Goal: Transaction & Acquisition: Download file/media

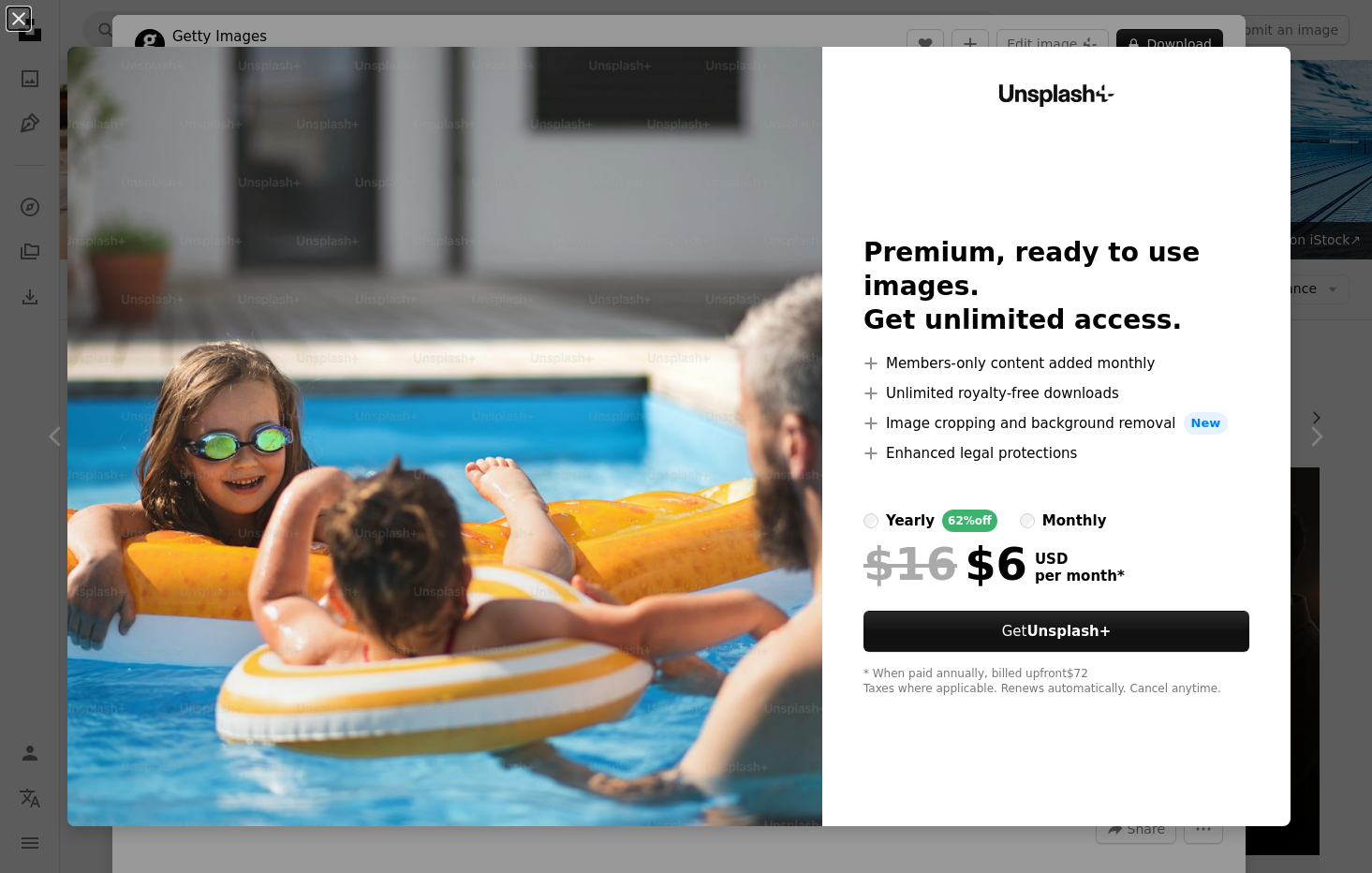
scroll to position [24445, 0]
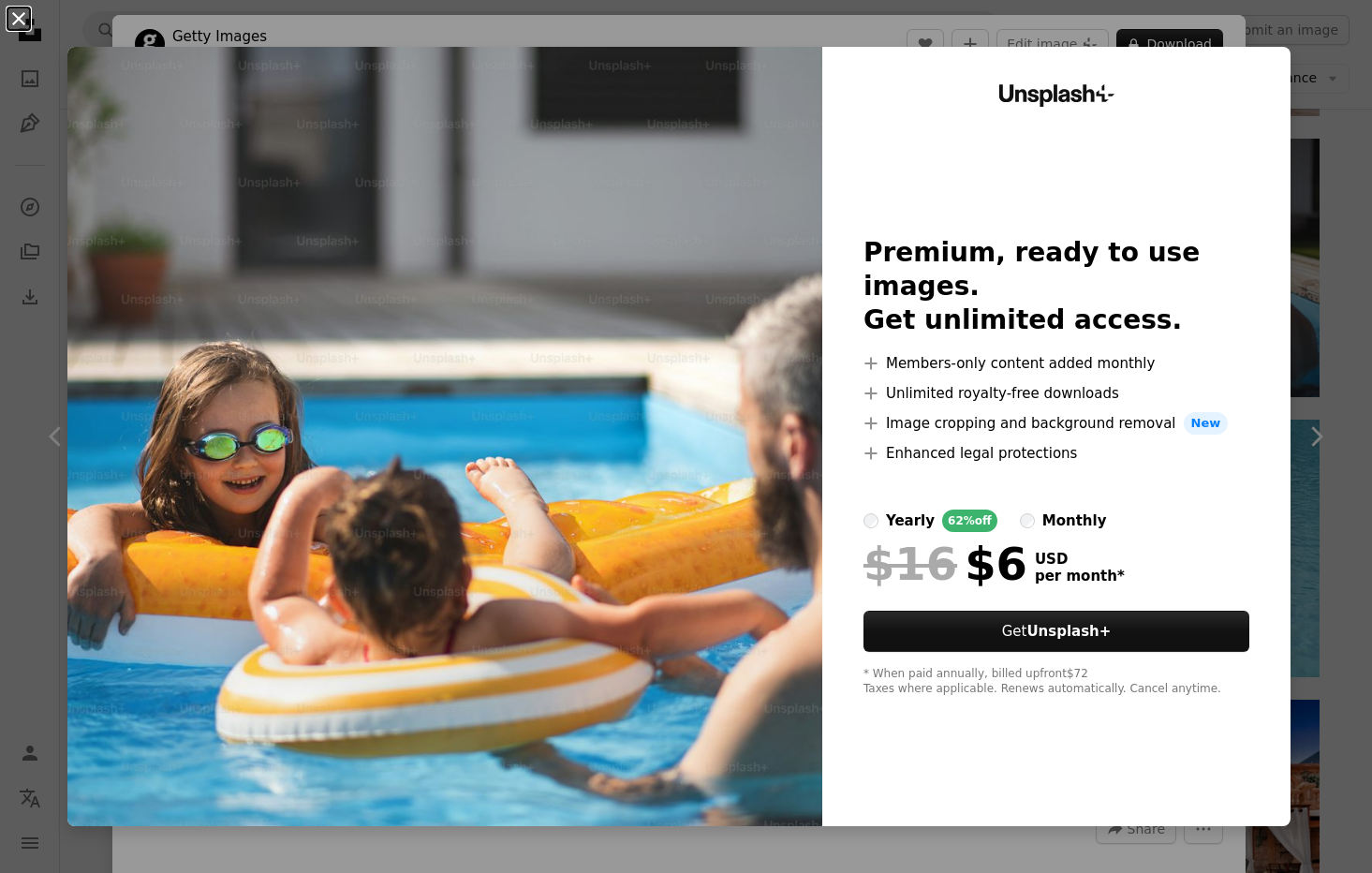
click at [29, 23] on button "An X shape" at bounding box center [19, 19] width 23 height 23
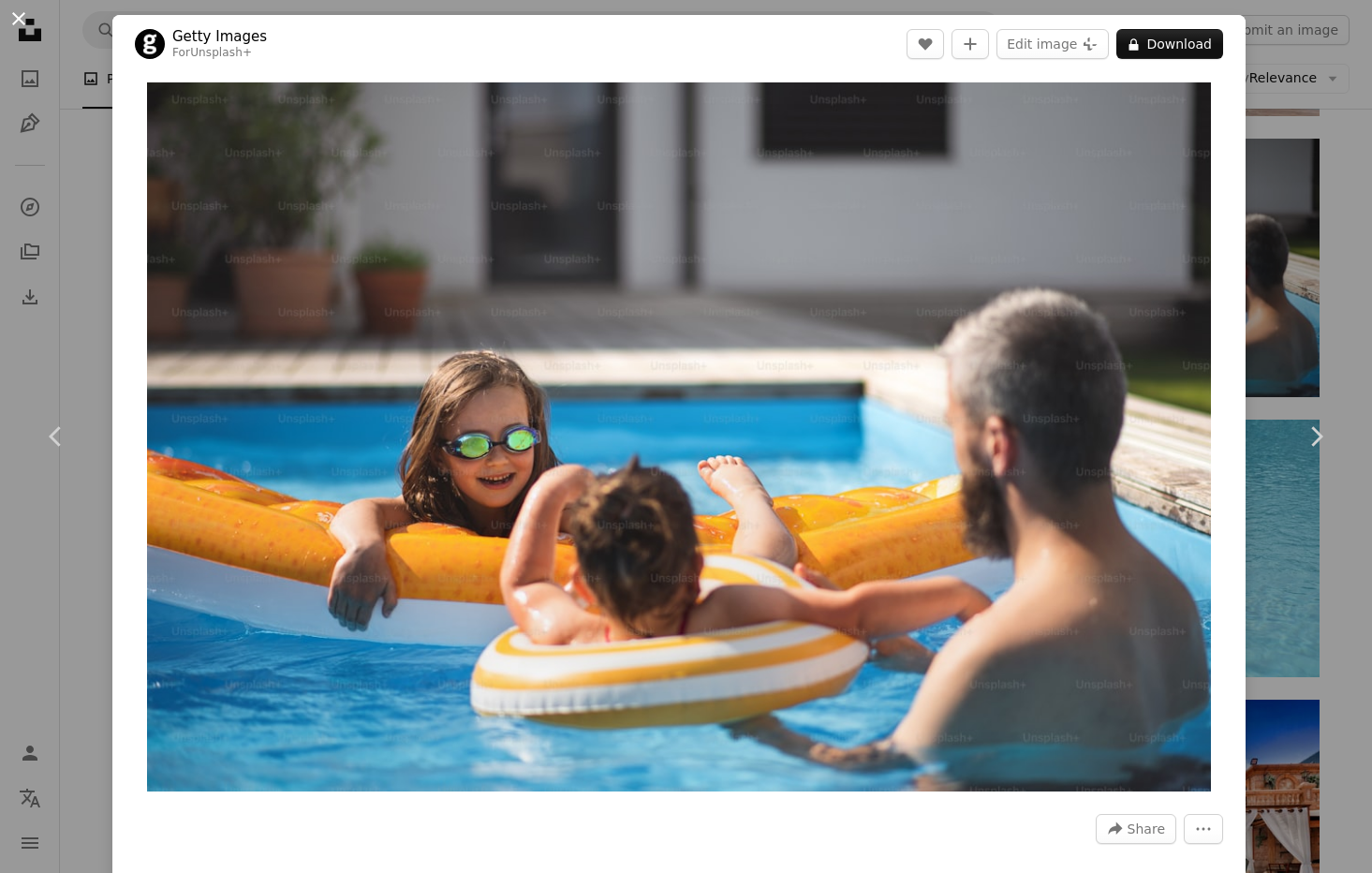
click at [23, 19] on button "An X shape" at bounding box center [19, 19] width 23 height 23
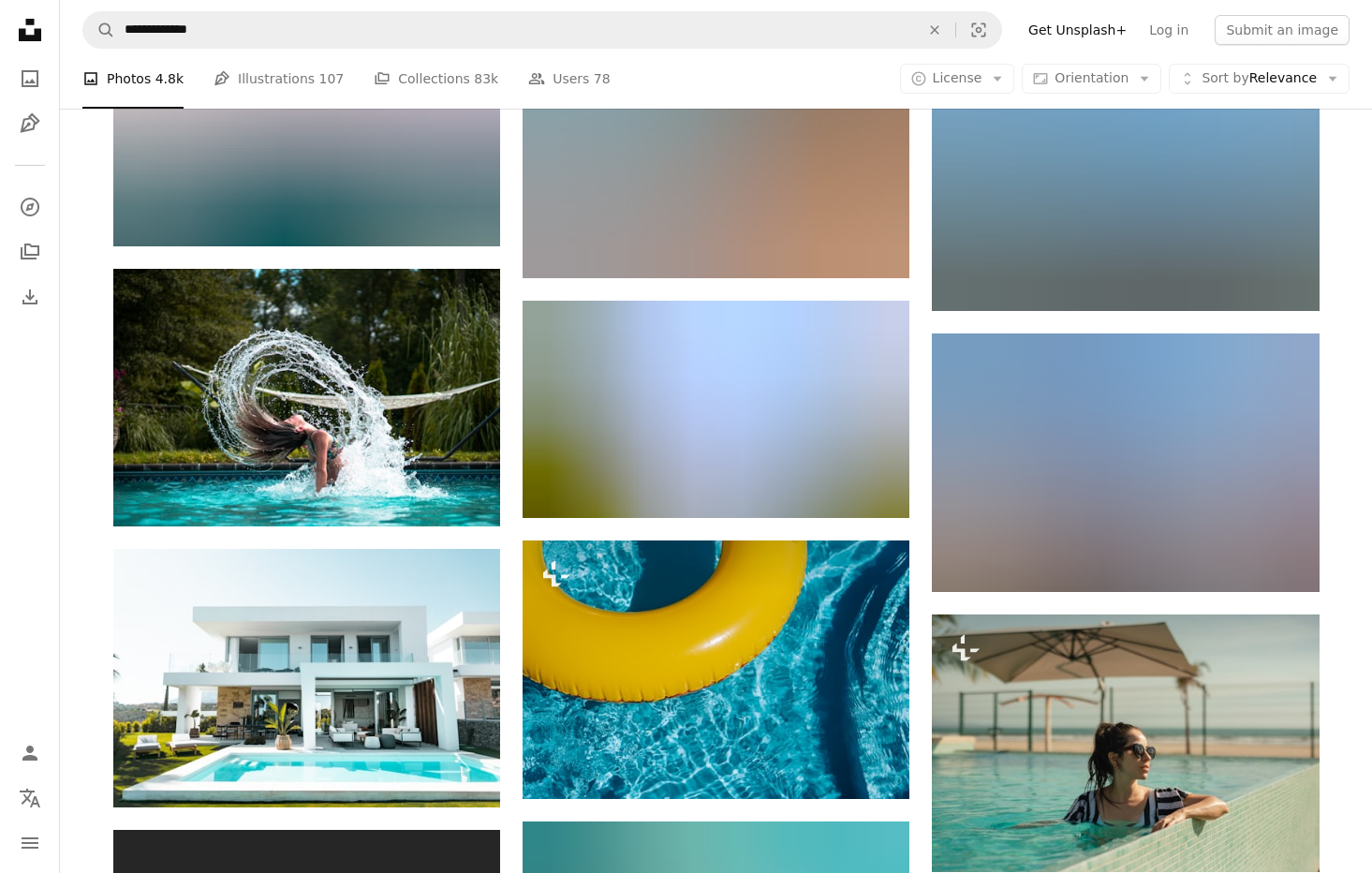
scroll to position [47191, 0]
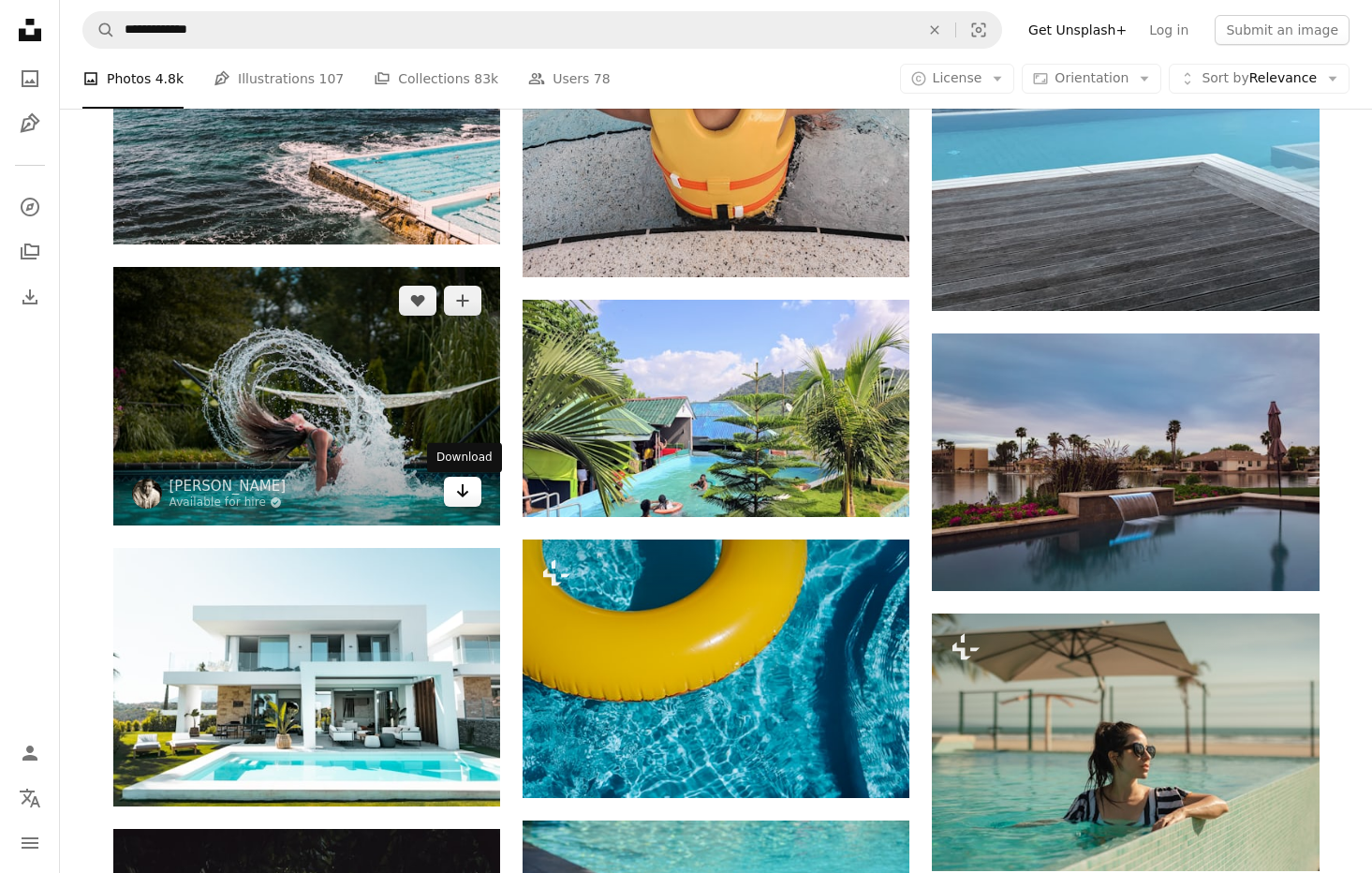
click at [457, 498] on icon "Arrow pointing down" at bounding box center [463, 490] width 15 height 23
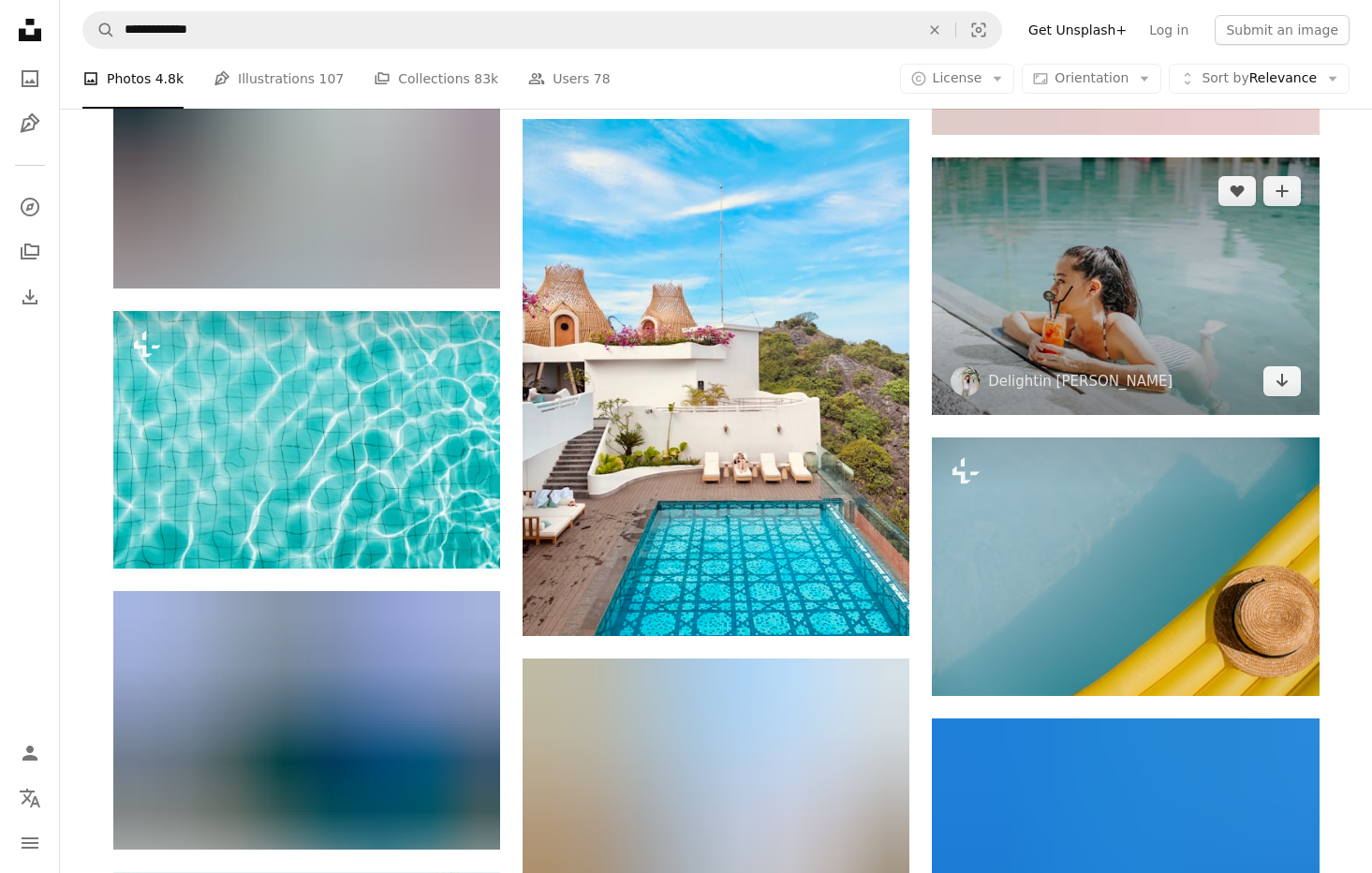
scroll to position [48770, 0]
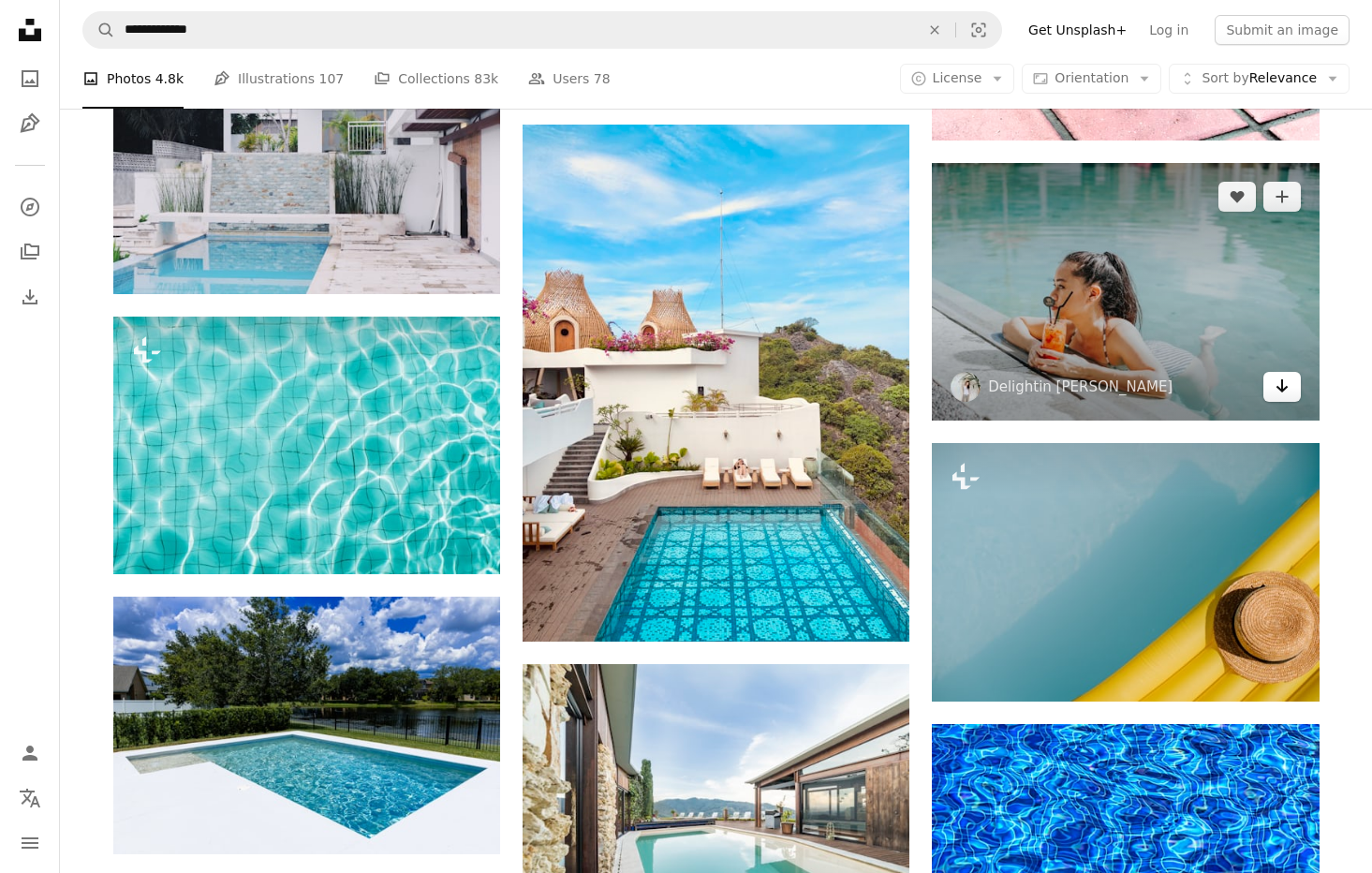
click at [1291, 388] on link "Arrow pointing down" at bounding box center [1282, 387] width 38 height 30
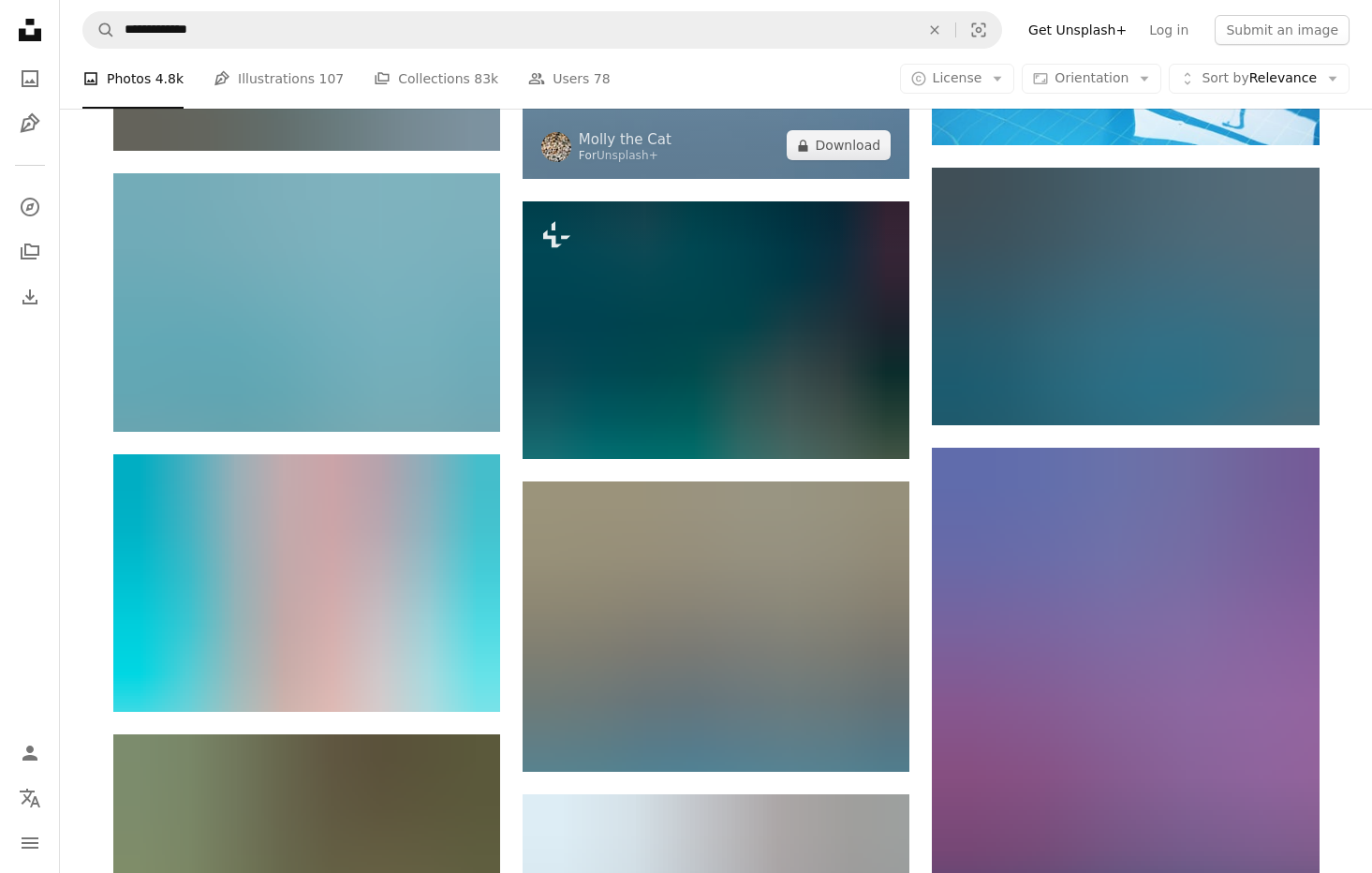
scroll to position [67687, 0]
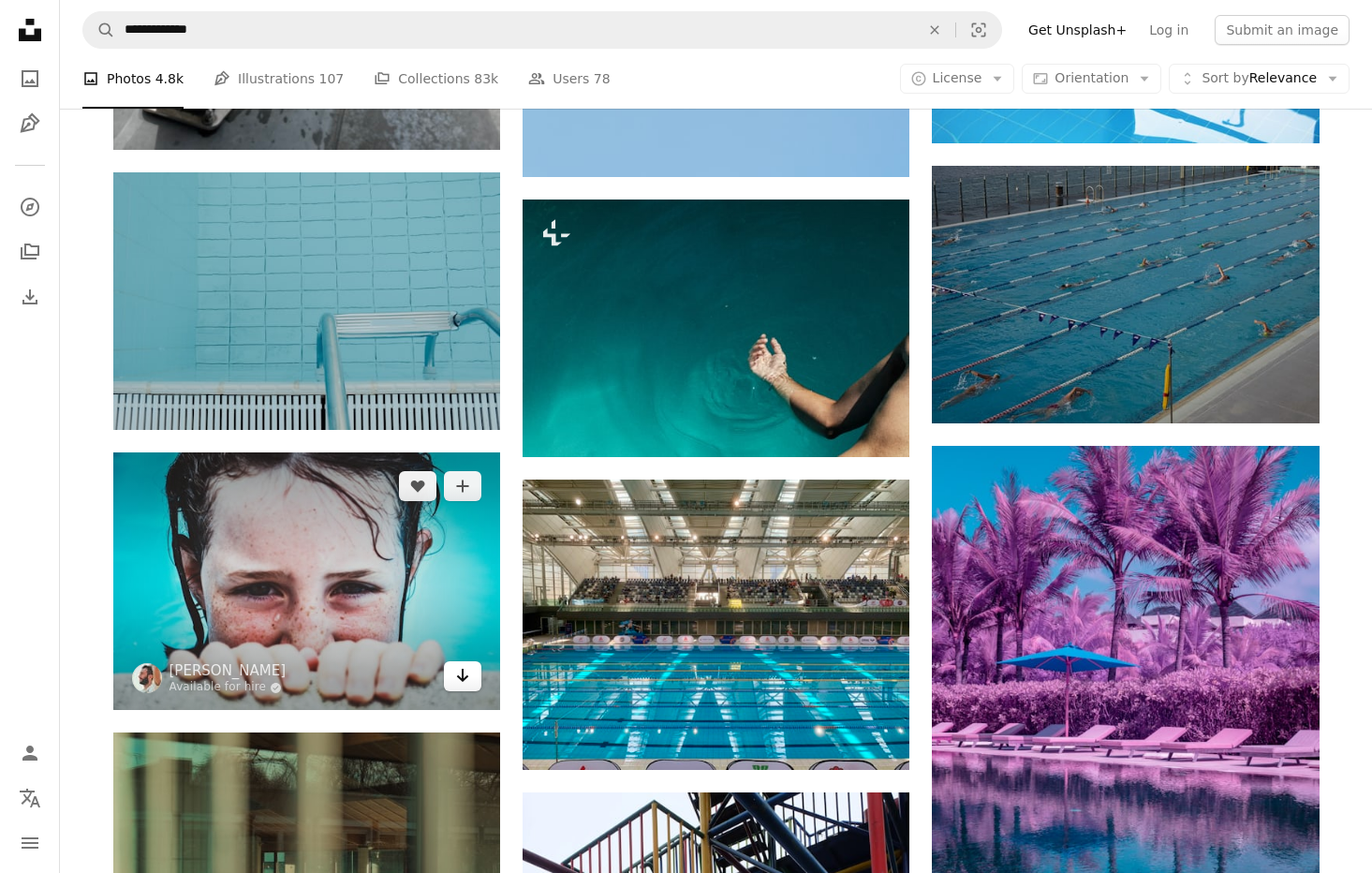
click at [460, 682] on icon "Download" at bounding box center [463, 675] width 12 height 13
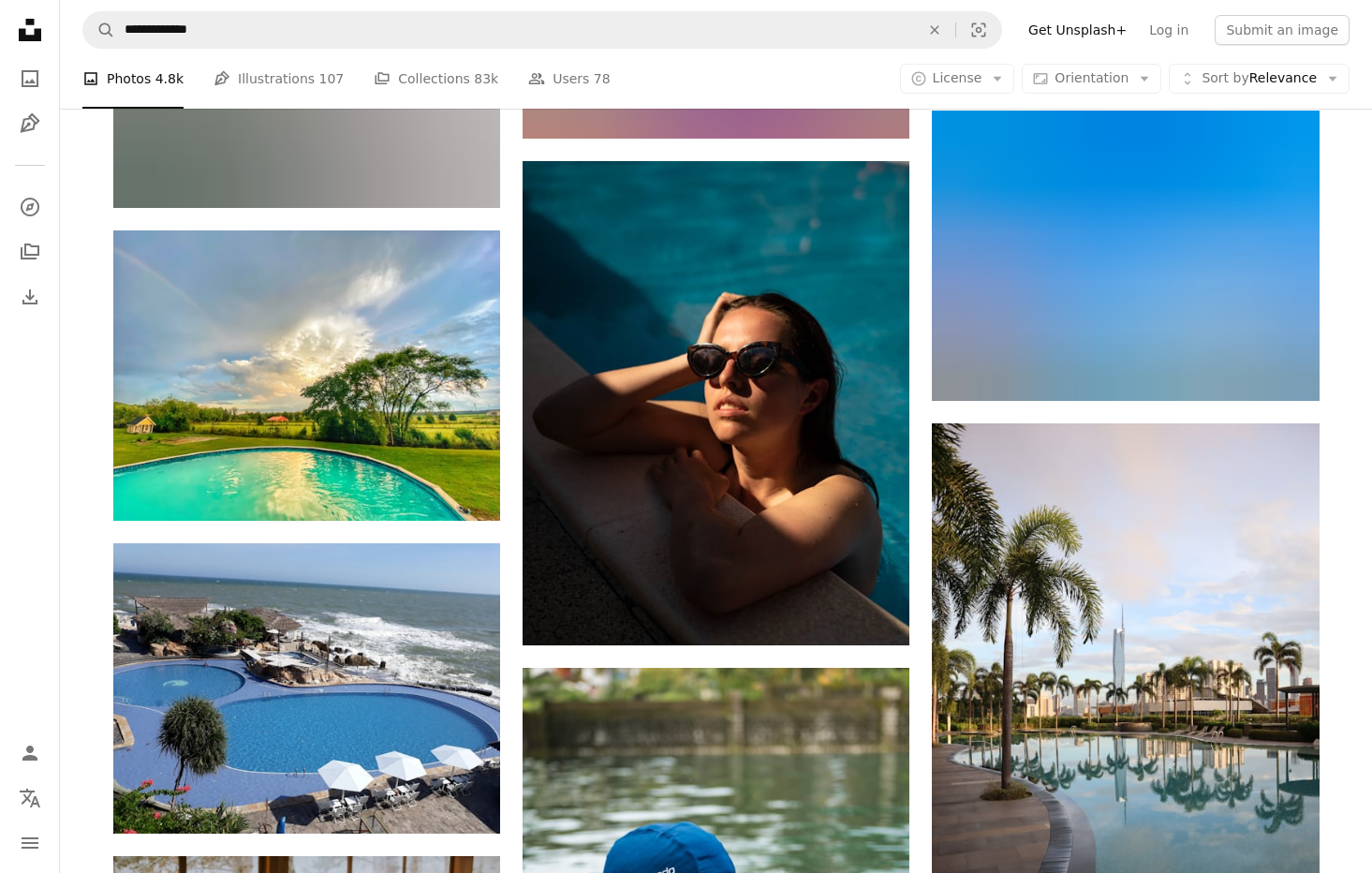
scroll to position [75889, 0]
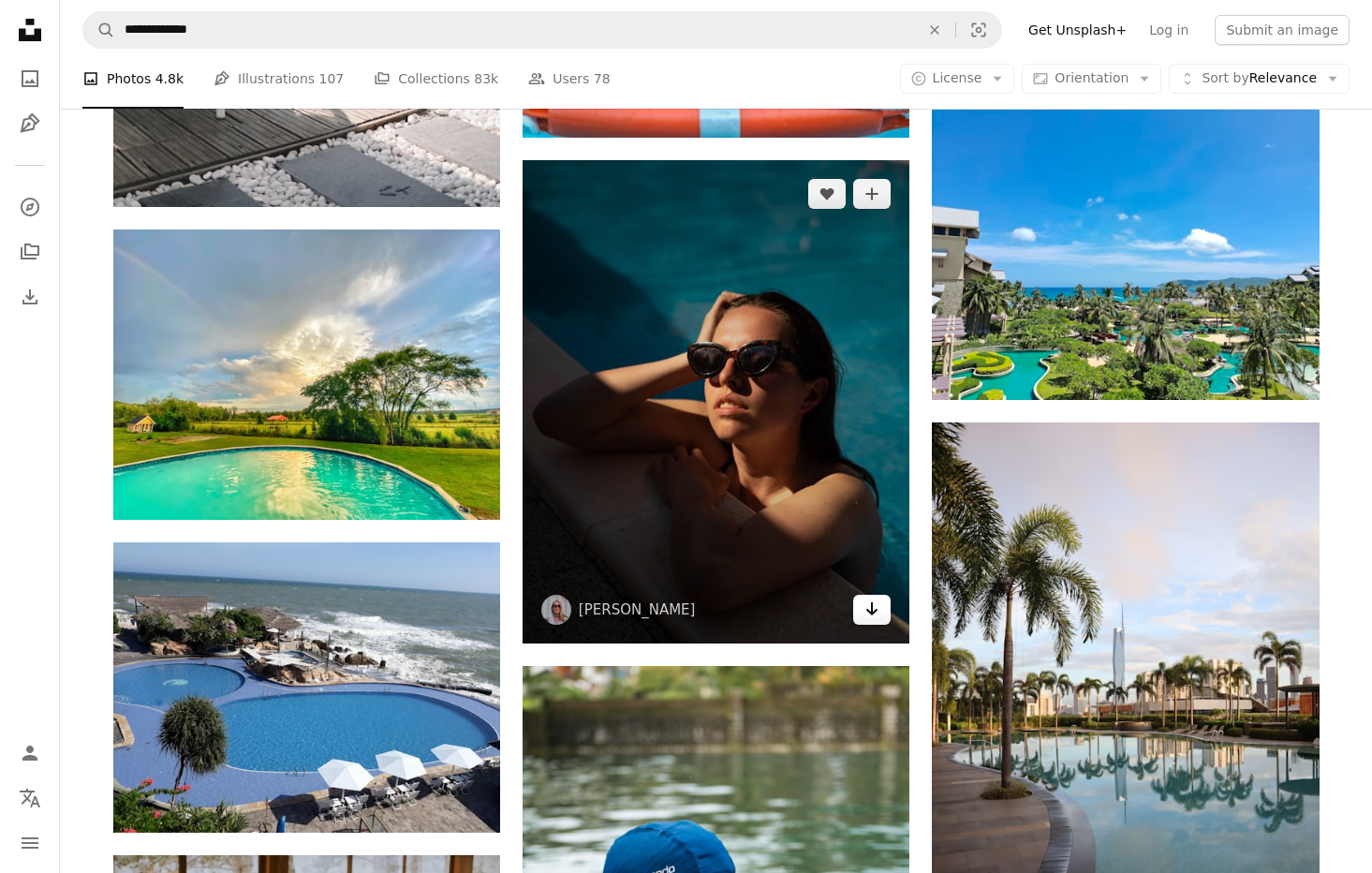
click at [866, 608] on icon "Arrow pointing down" at bounding box center [872, 609] width 15 height 23
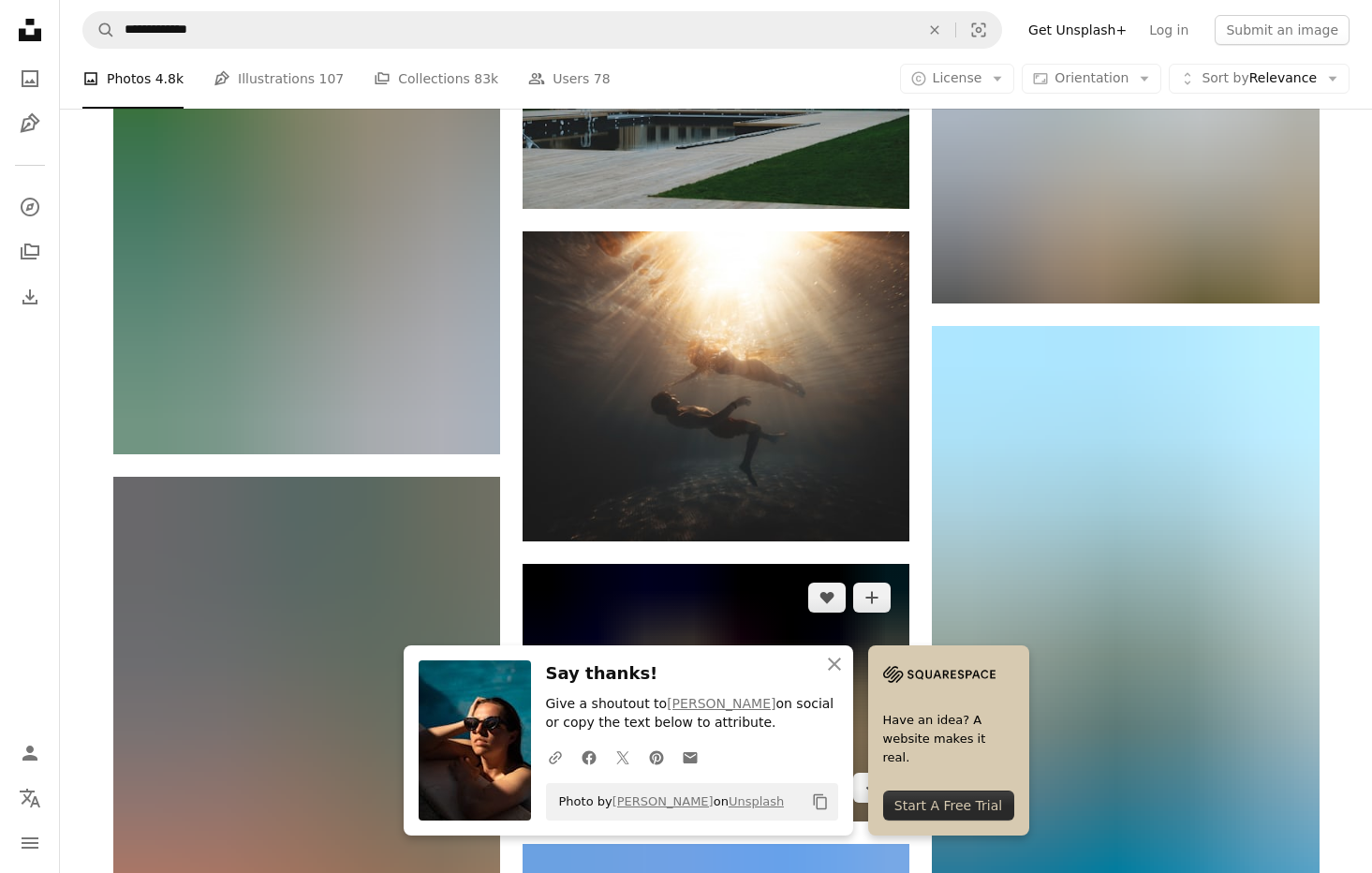
scroll to position [77167, 0]
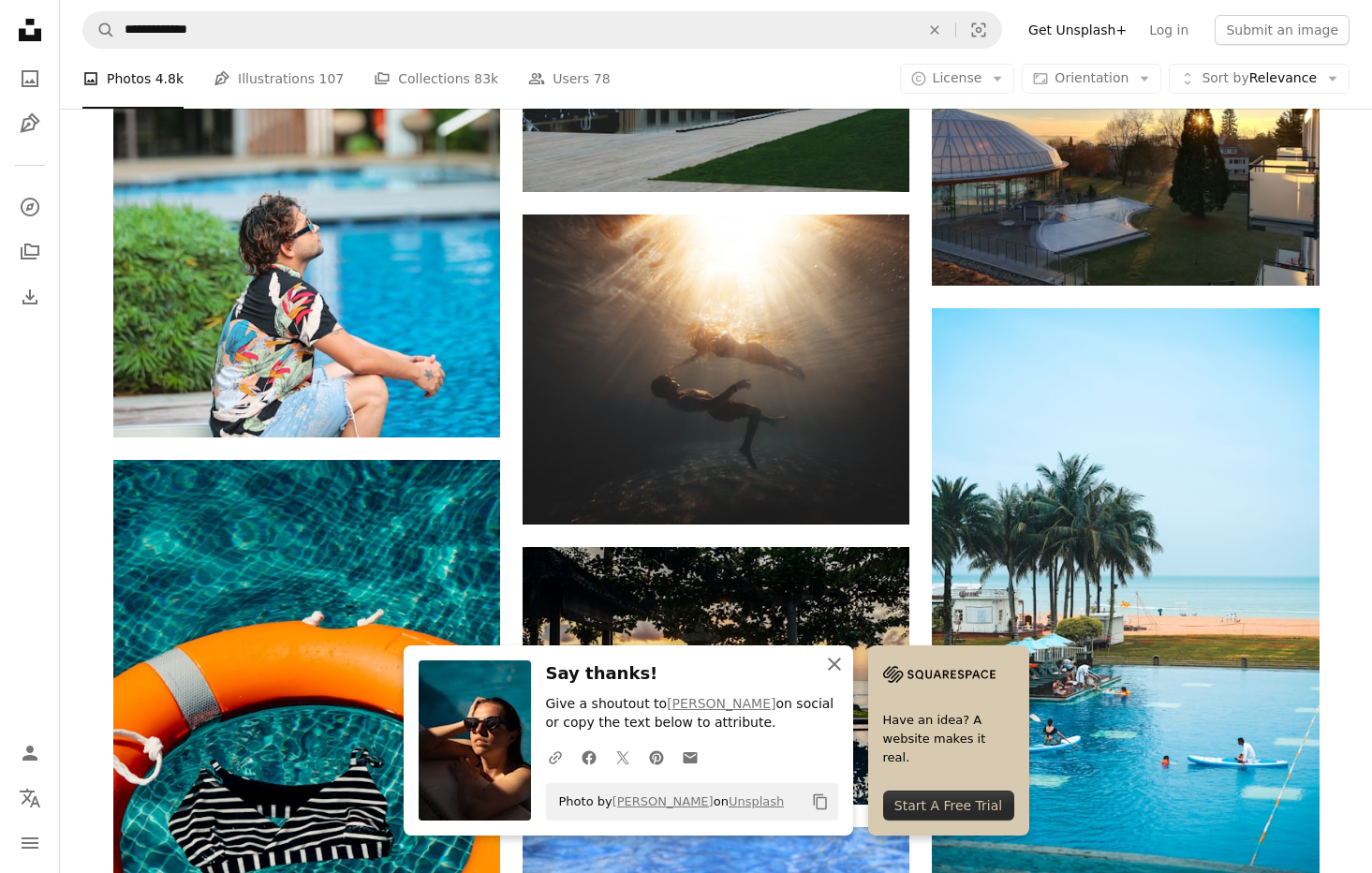
click at [833, 667] on icon "button" at bounding box center [834, 664] width 13 height 13
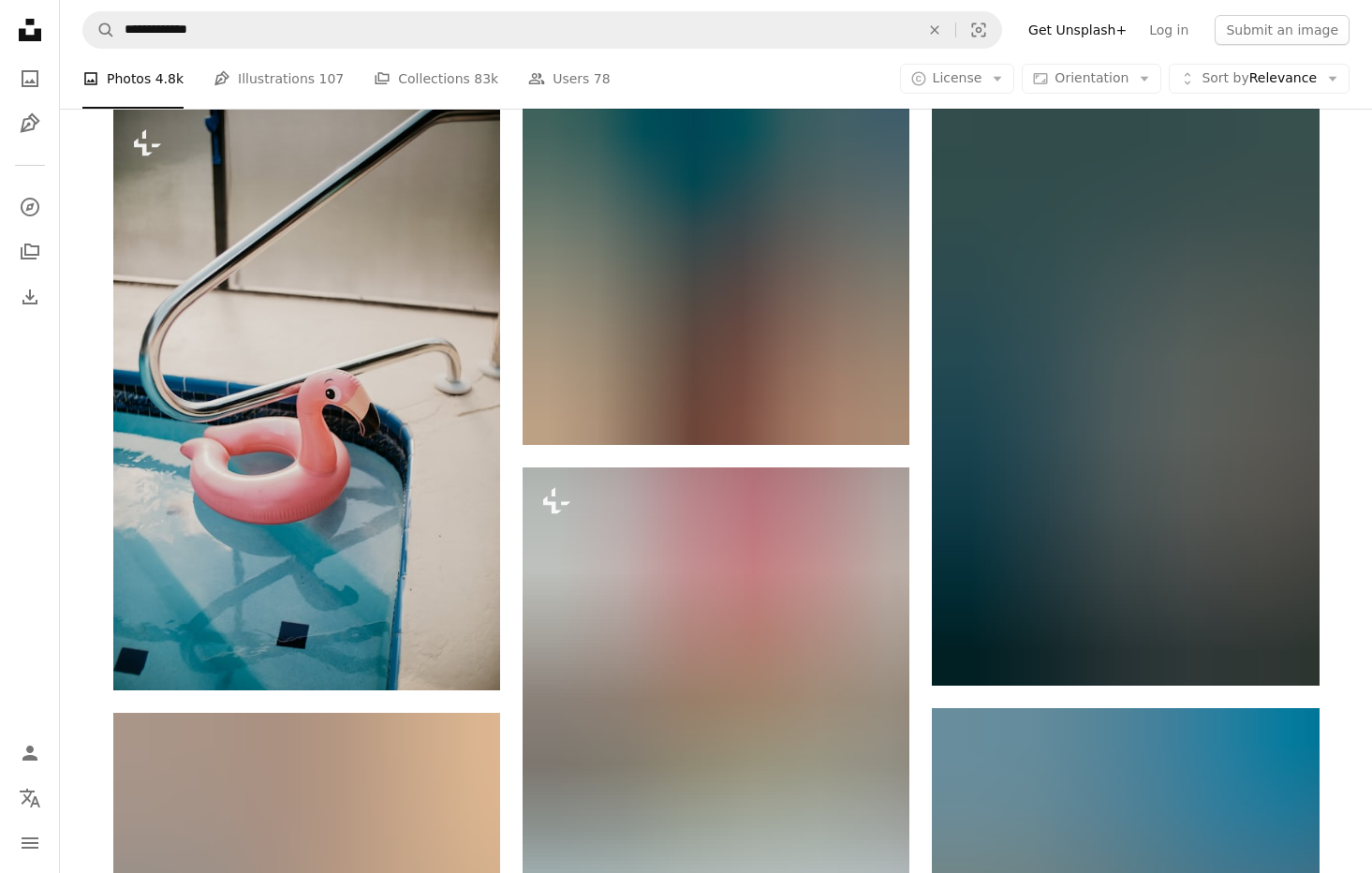
scroll to position [140450, 0]
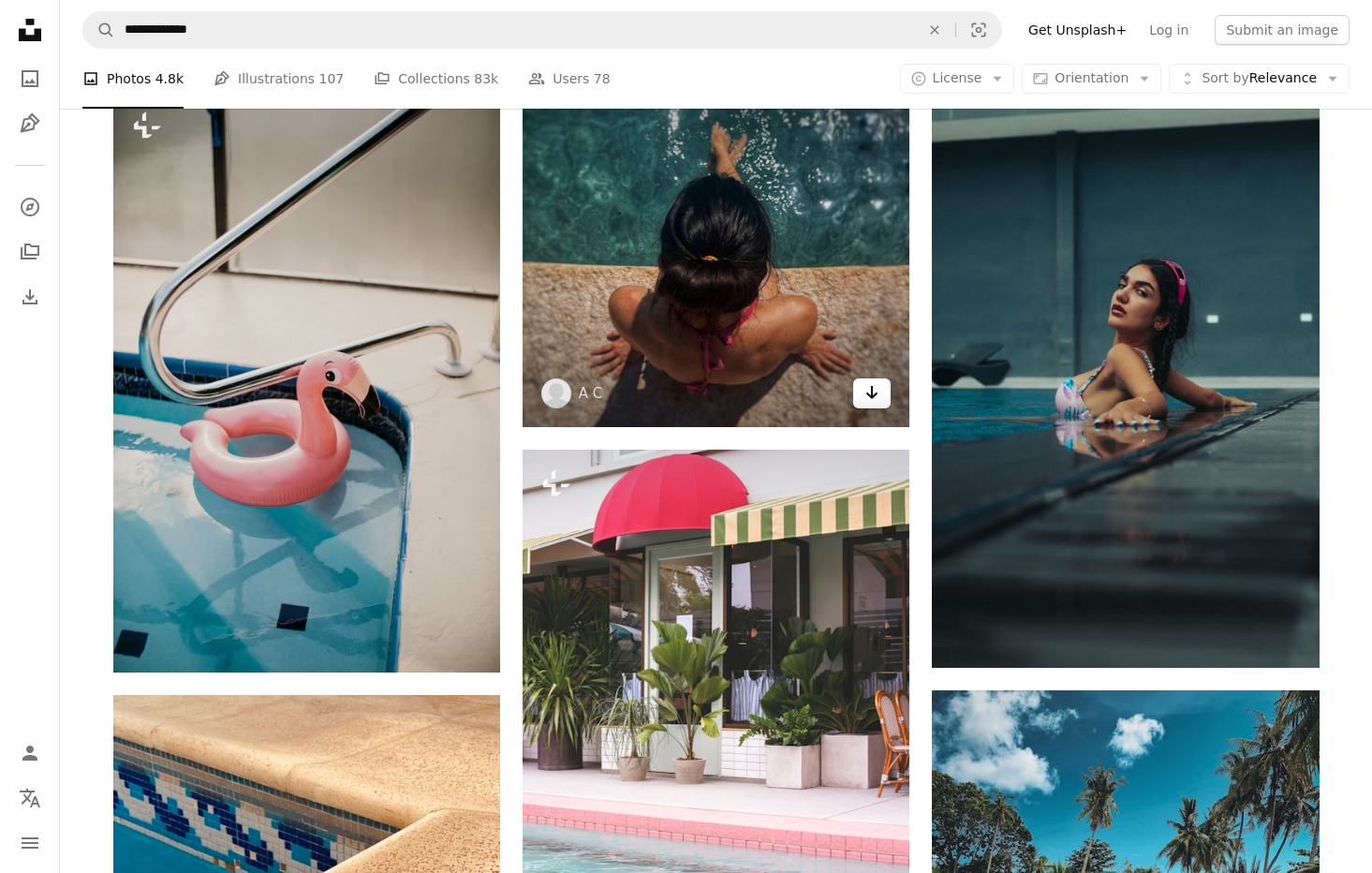
click at [865, 403] on icon "Arrow pointing down" at bounding box center [872, 392] width 15 height 23
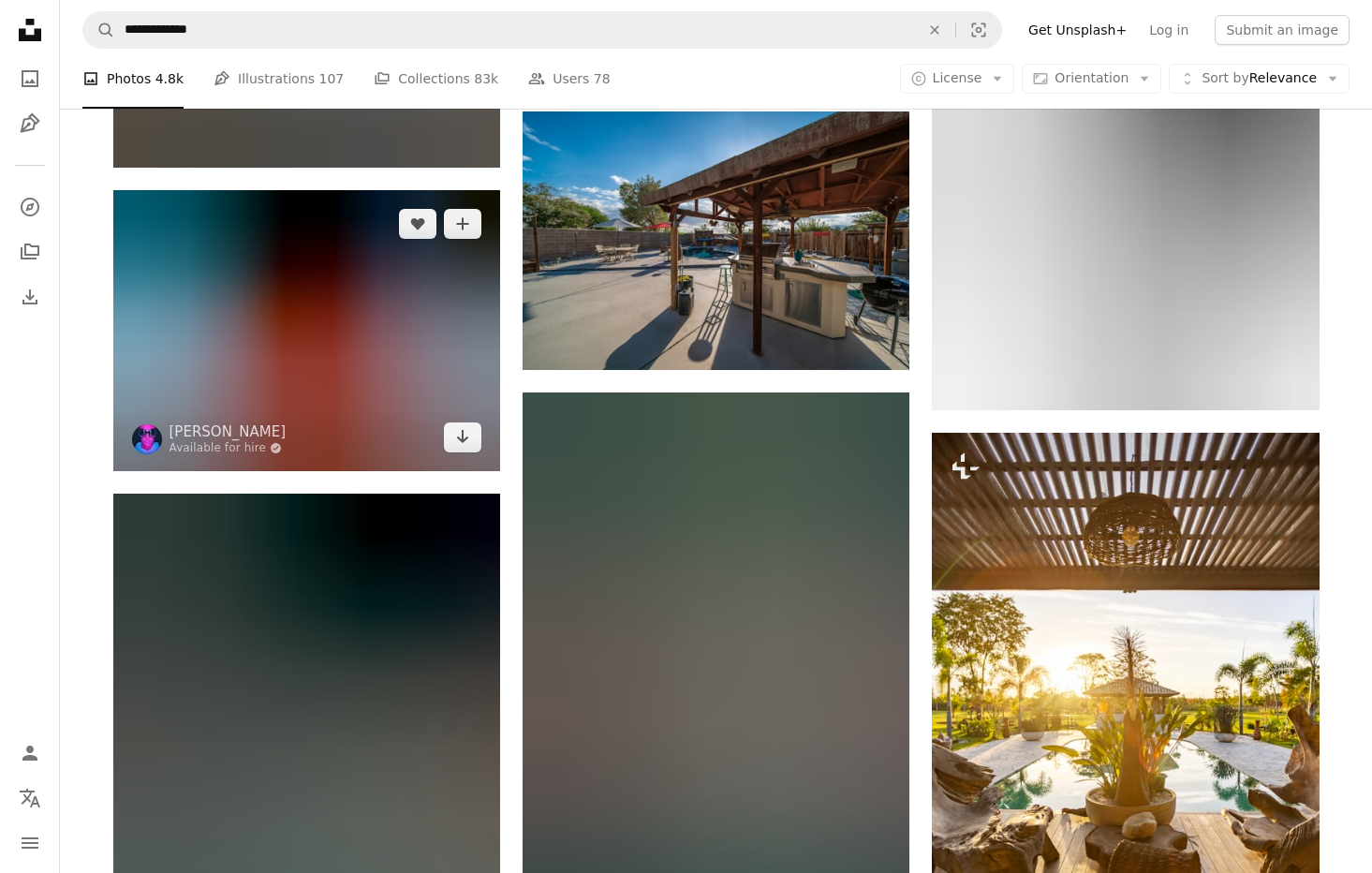
scroll to position [147724, 0]
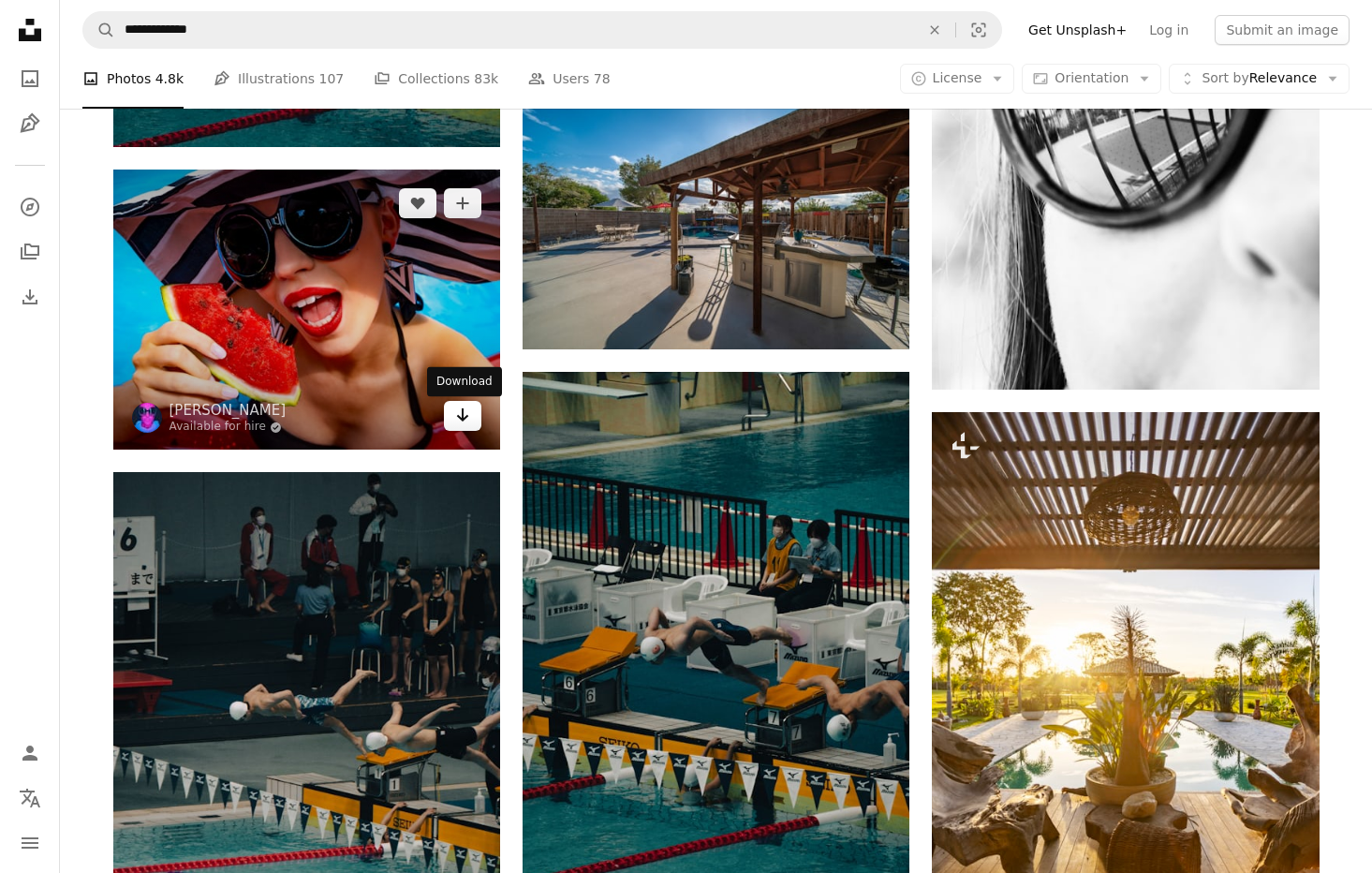
click at [462, 418] on icon "Download" at bounding box center [463, 415] width 12 height 13
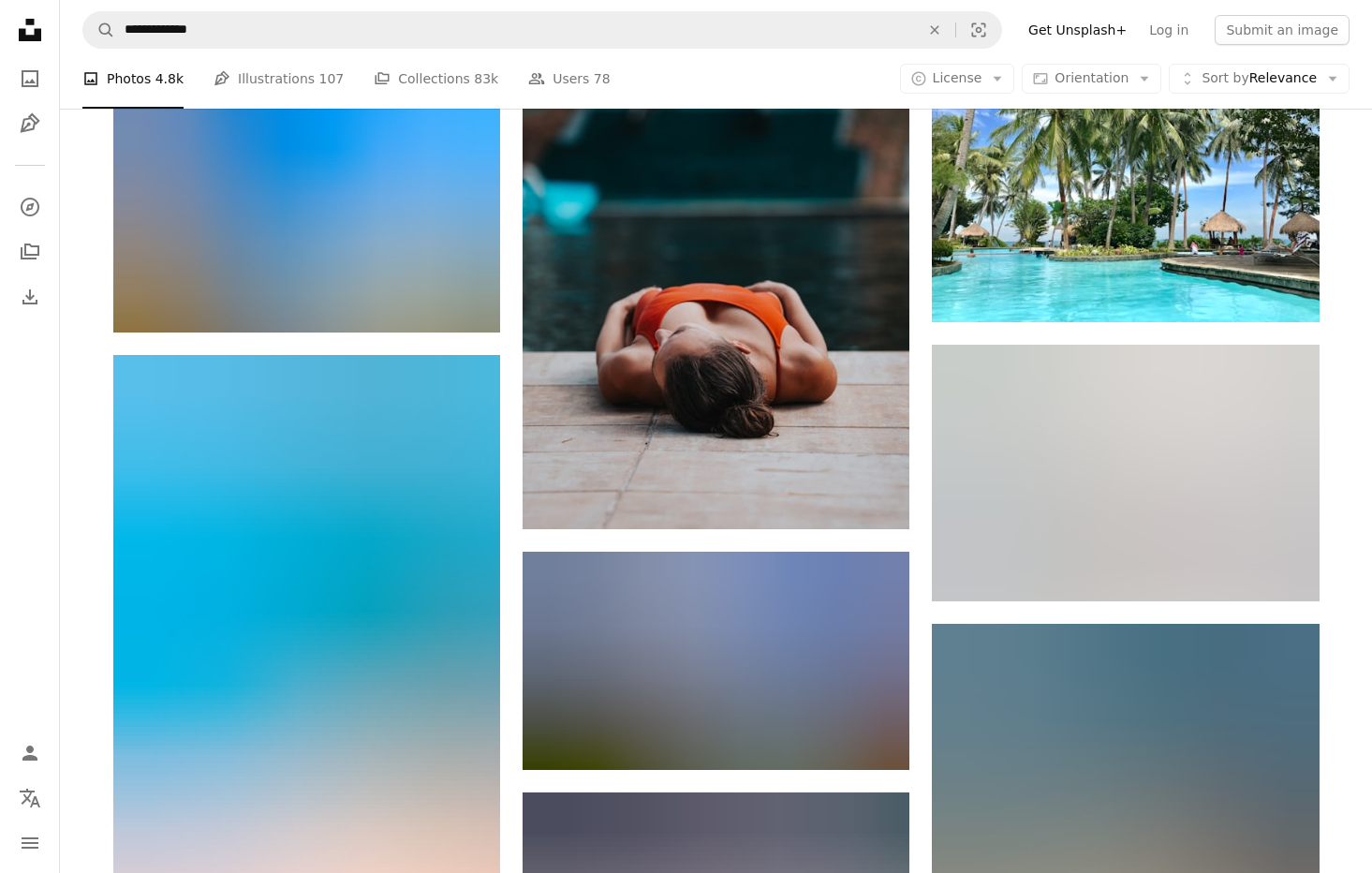
scroll to position [178212, 0]
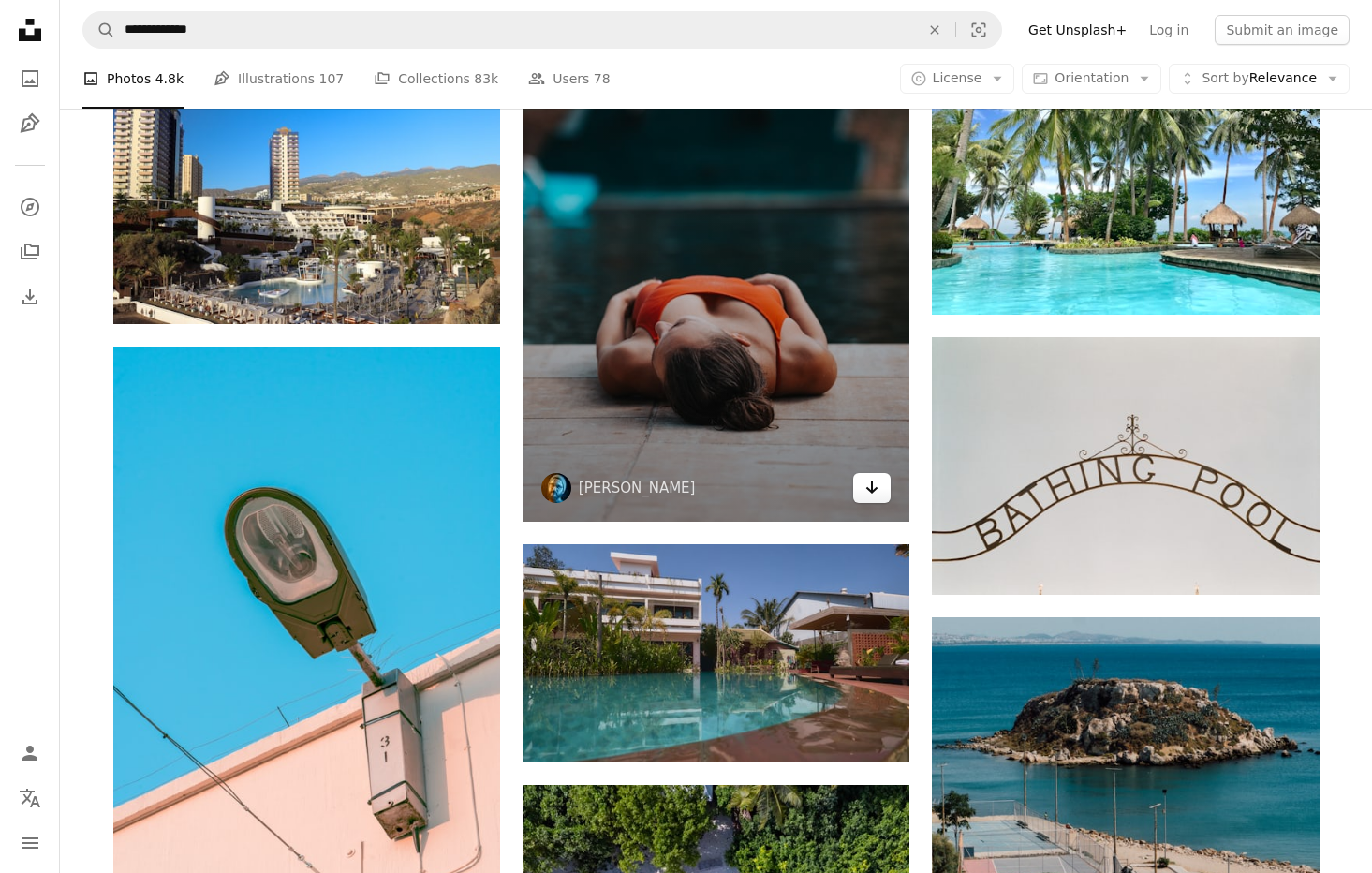
click at [876, 493] on icon "Download" at bounding box center [872, 487] width 12 height 13
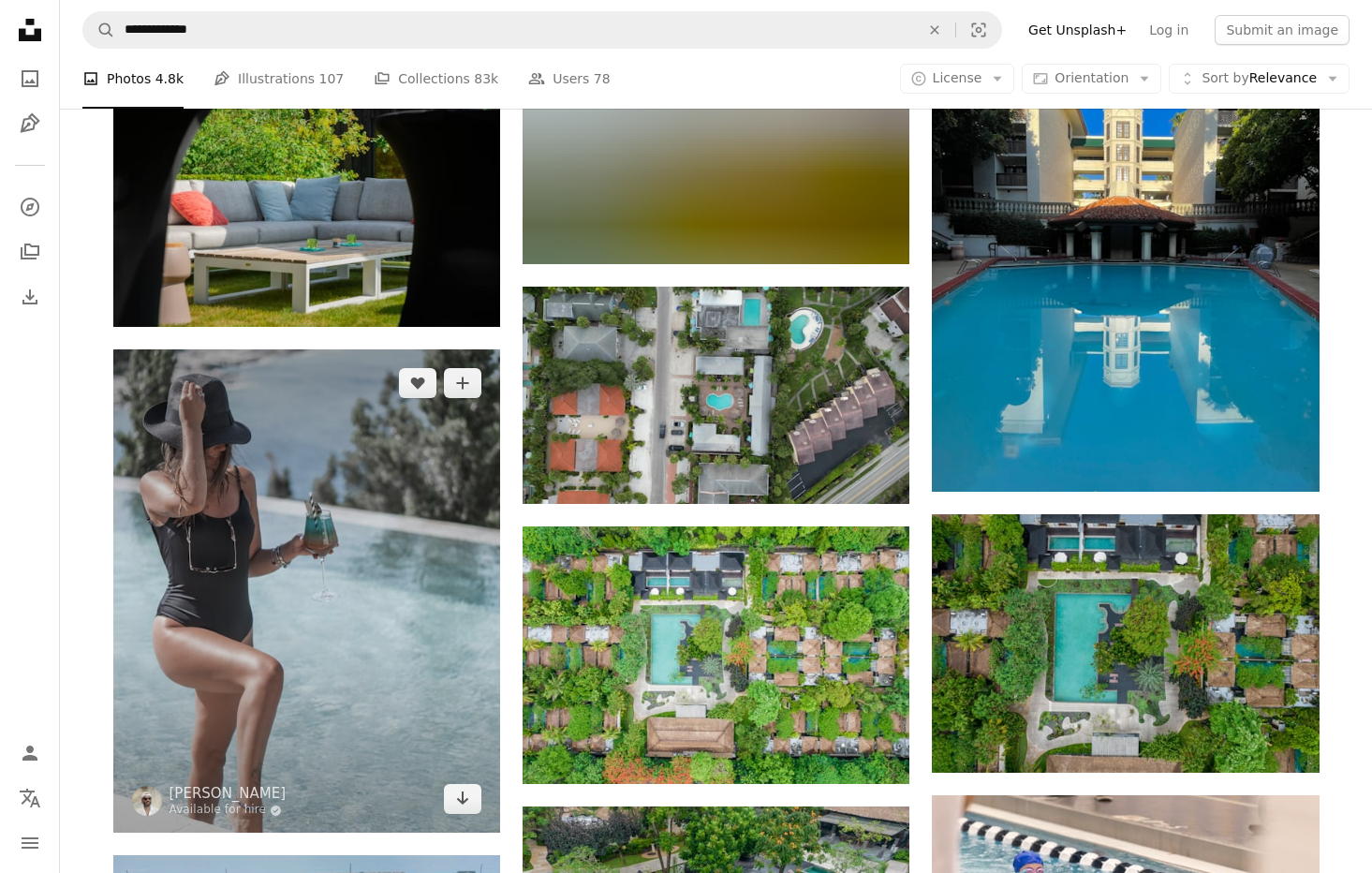
scroll to position [185807, 0]
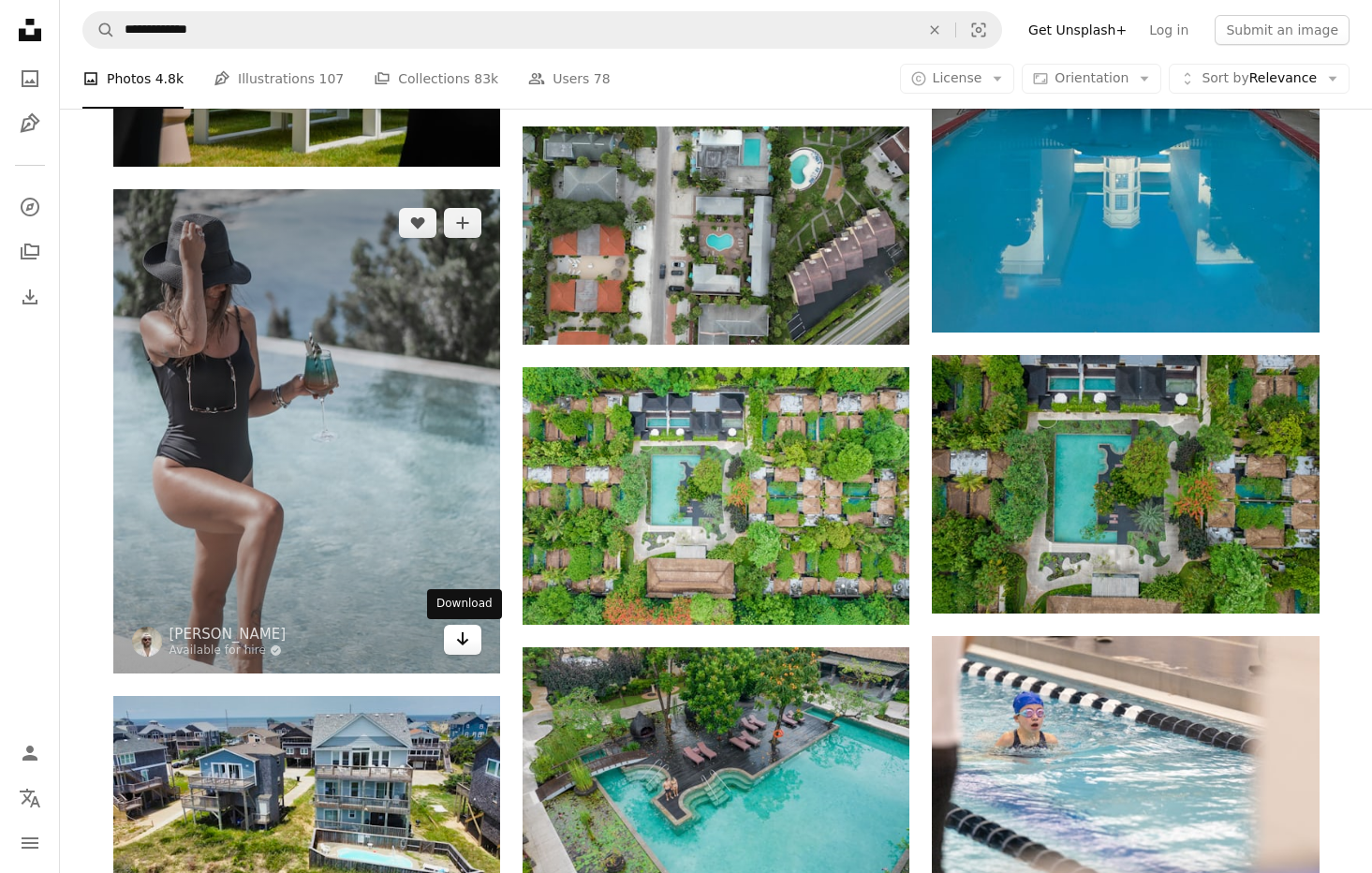
click at [462, 643] on icon "Download" at bounding box center [463, 638] width 12 height 13
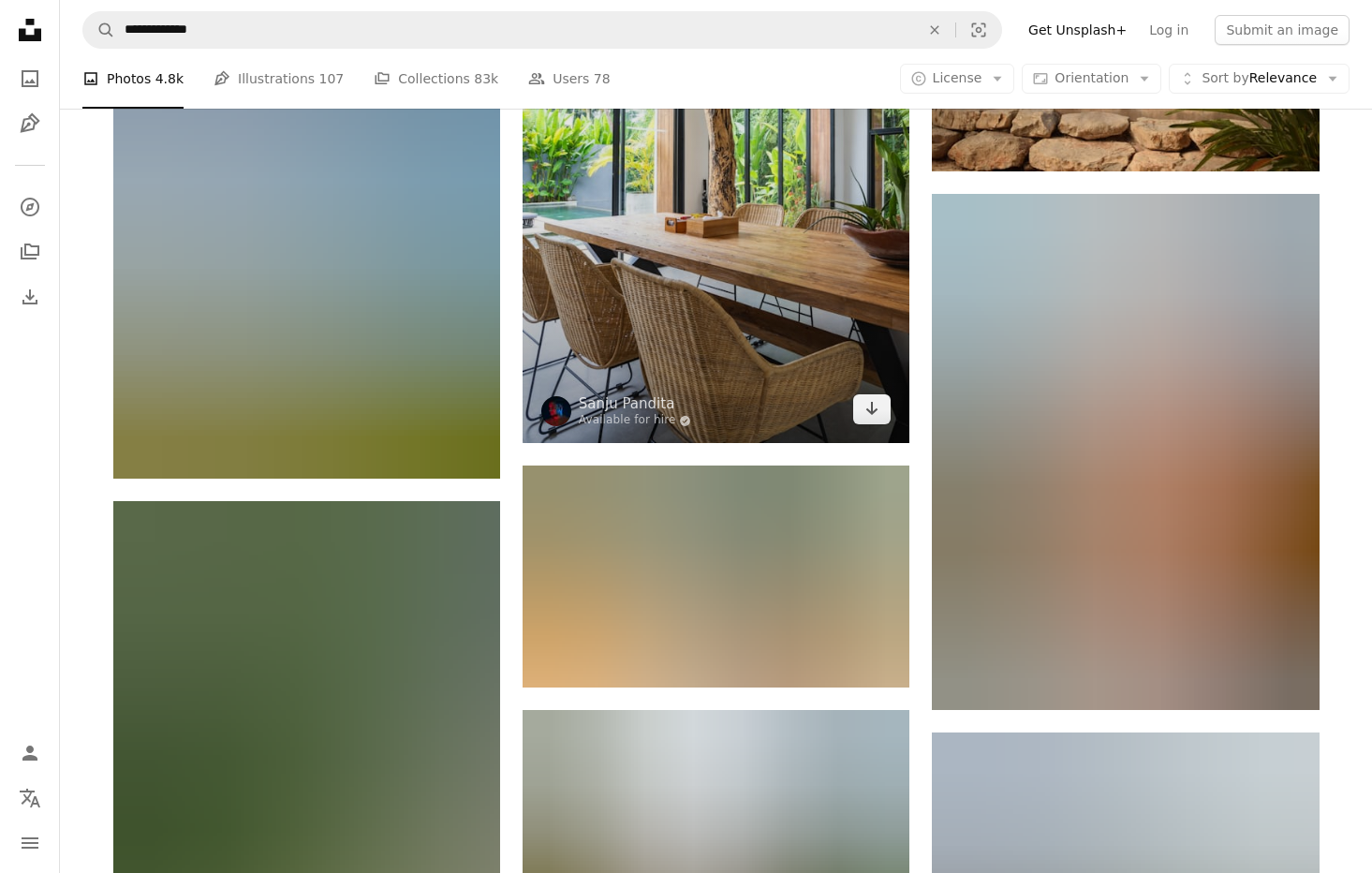
scroll to position [199559, 0]
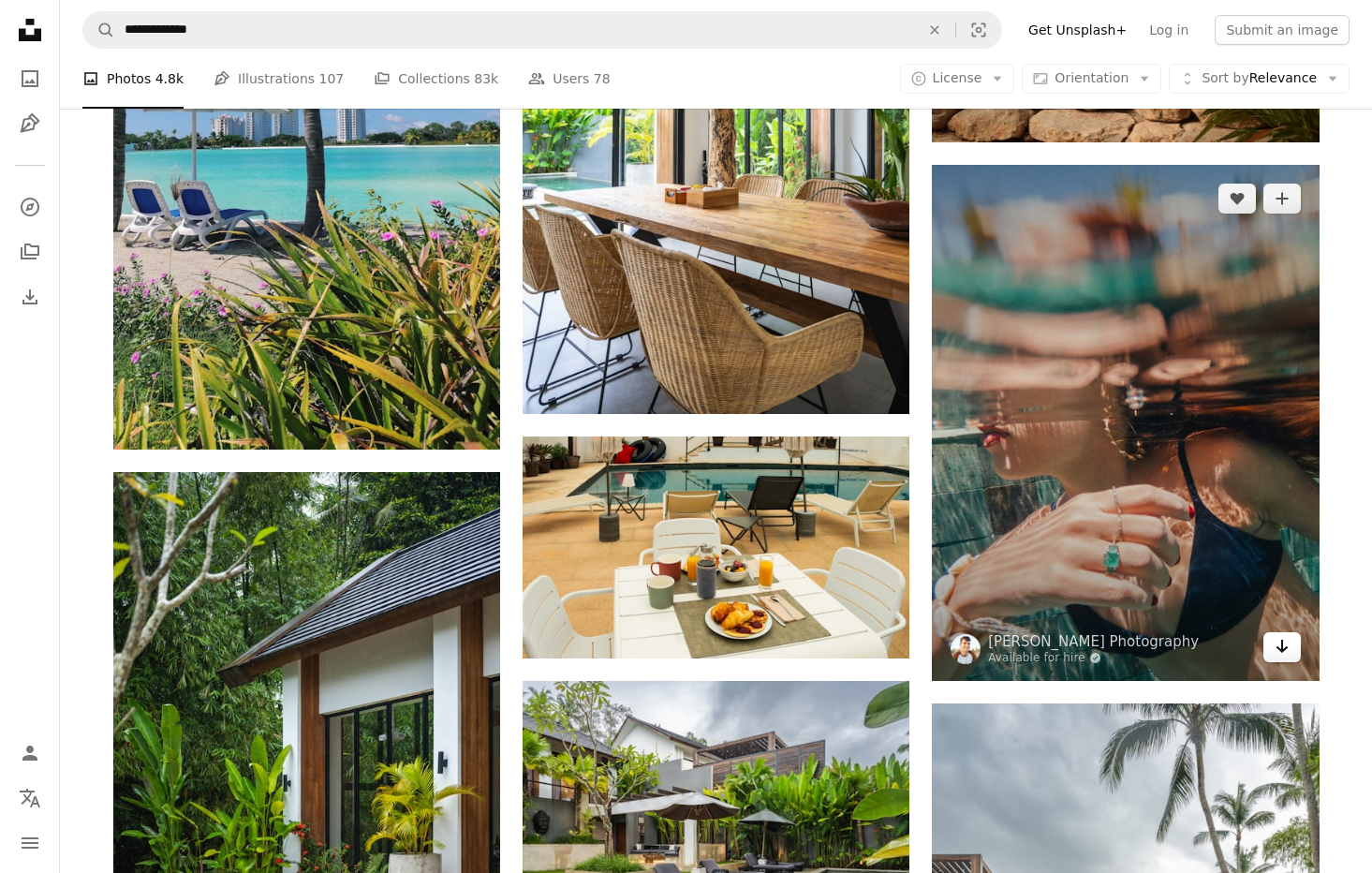
click at [1281, 639] on icon "Download" at bounding box center [1281, 646] width 12 height 13
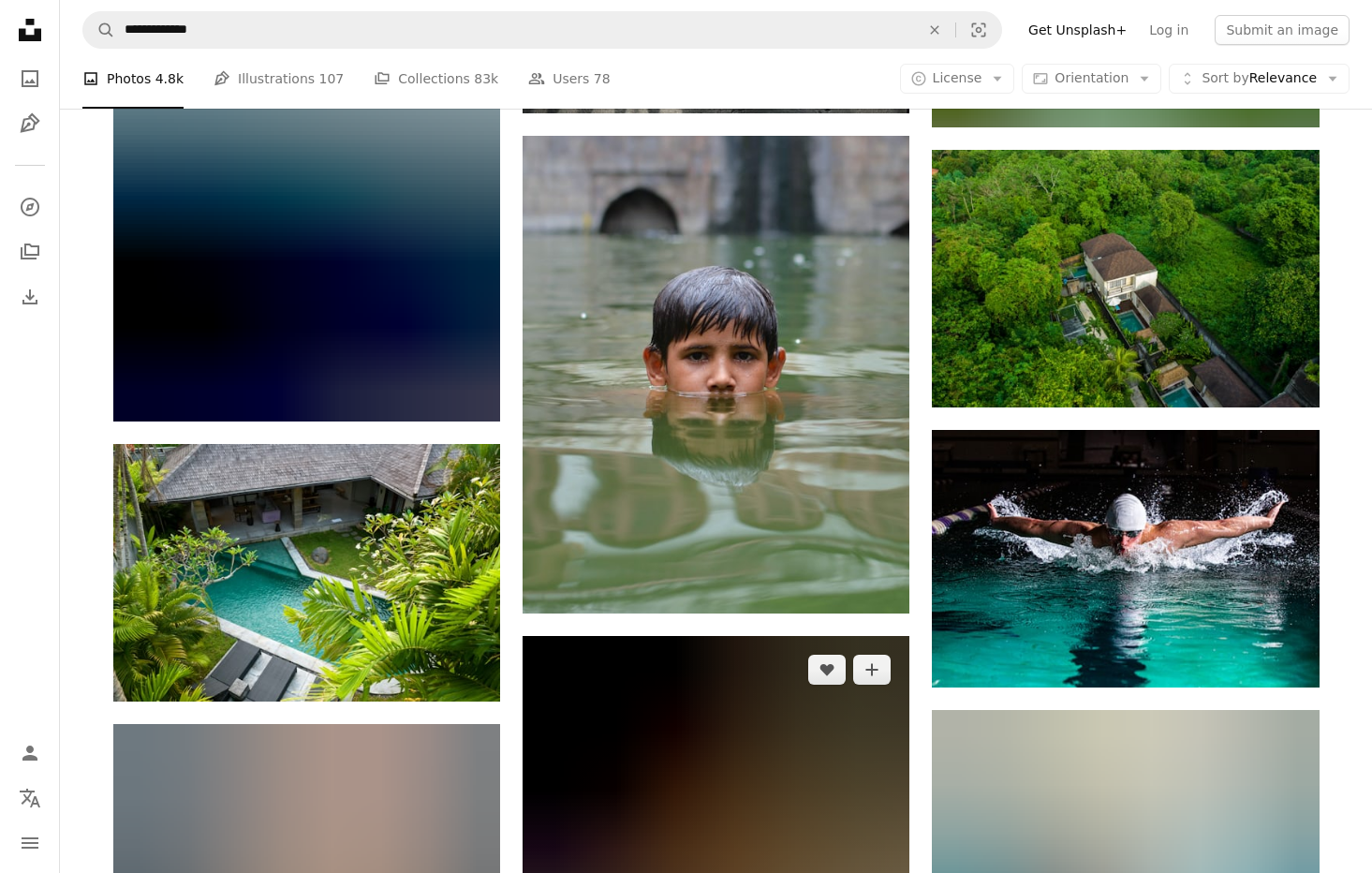
scroll to position [222983, 0]
